Goal: Task Accomplishment & Management: Manage account settings

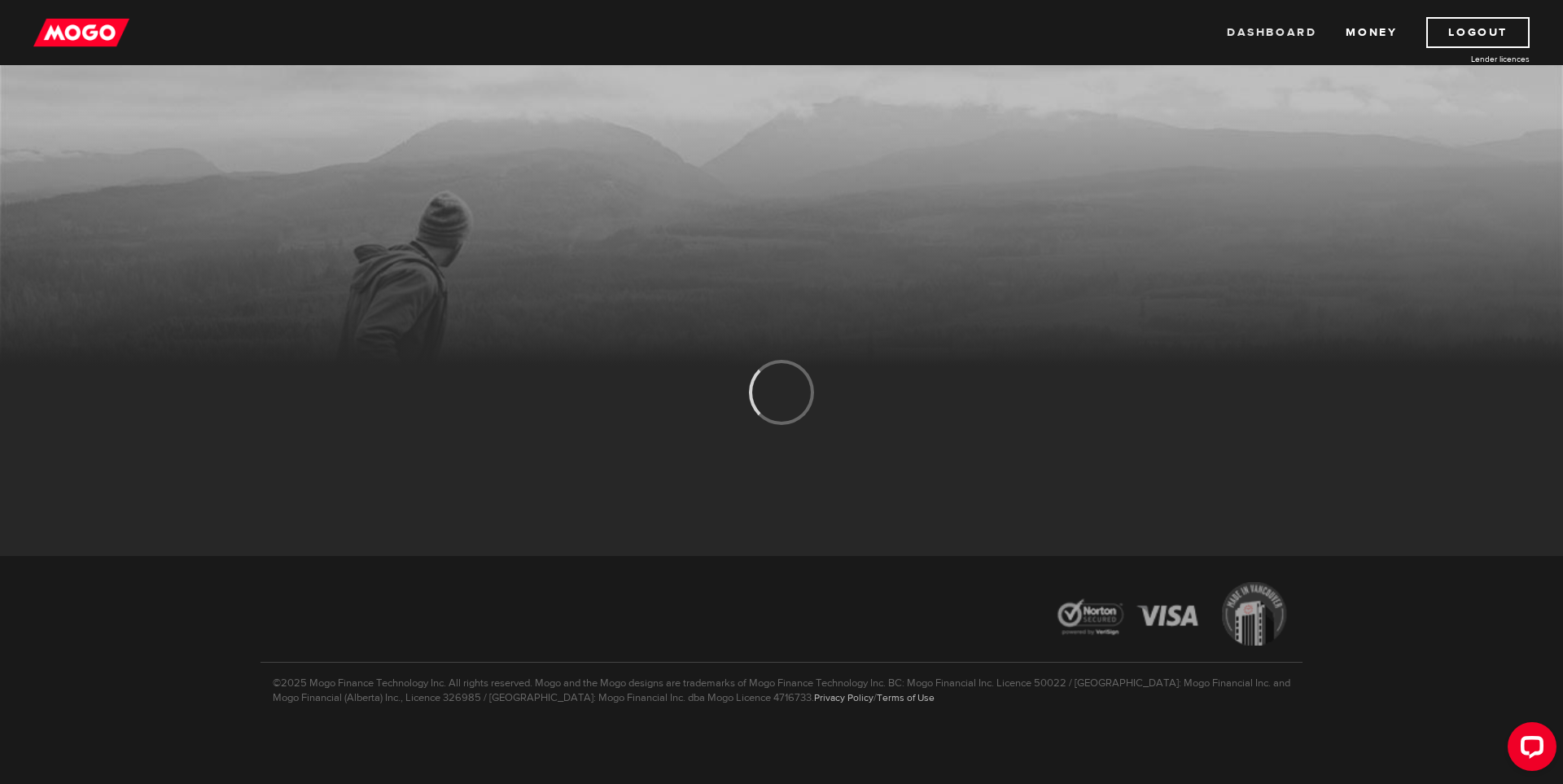
click at [1292, 38] on link "Dashboard" at bounding box center [1271, 32] width 90 height 31
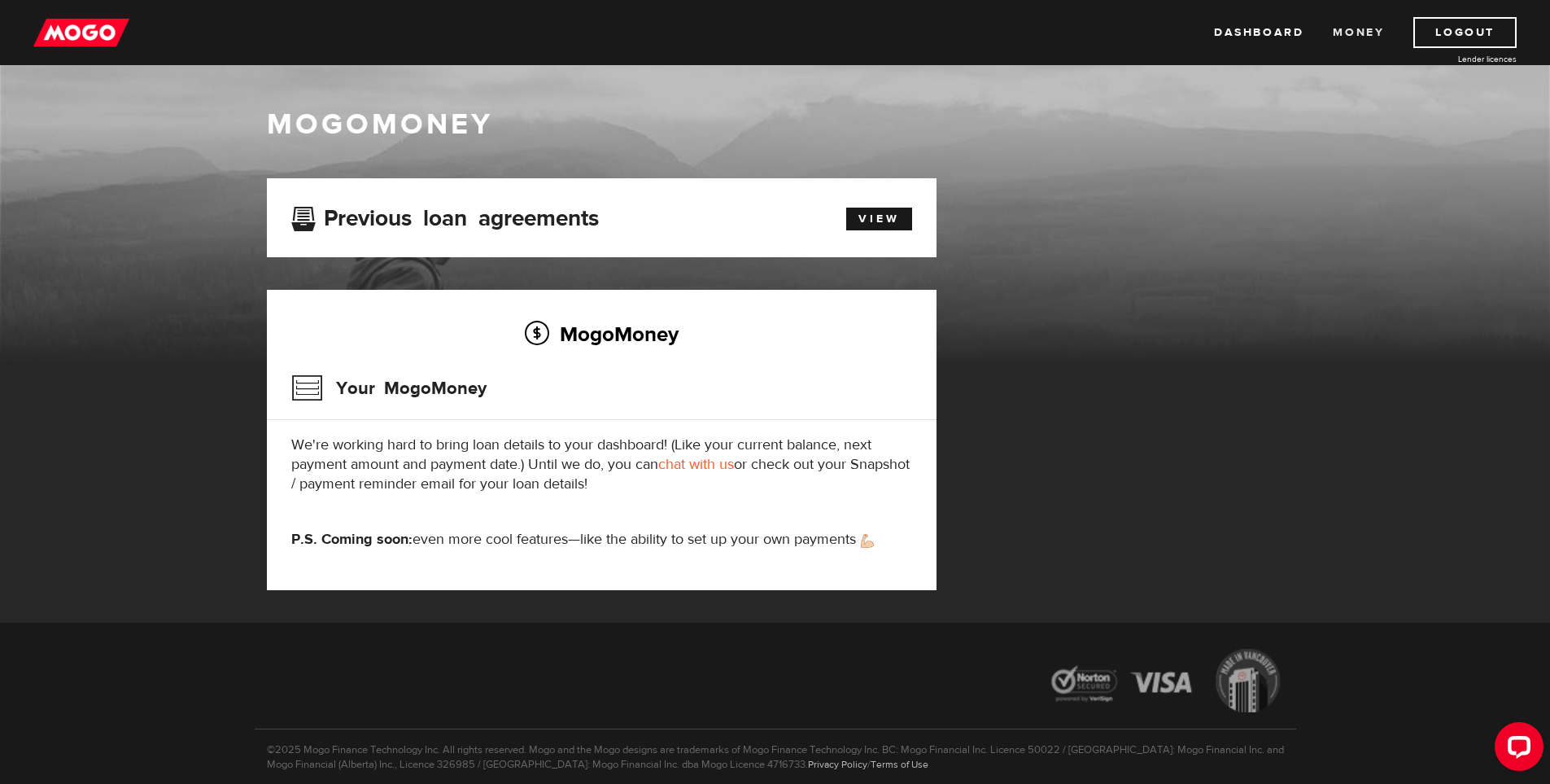
click at [1359, 46] on link "Money" at bounding box center [1359, 32] width 51 height 31
click at [870, 218] on link "View" at bounding box center [880, 219] width 66 height 23
